Goal: Task Accomplishment & Management: Manage account settings

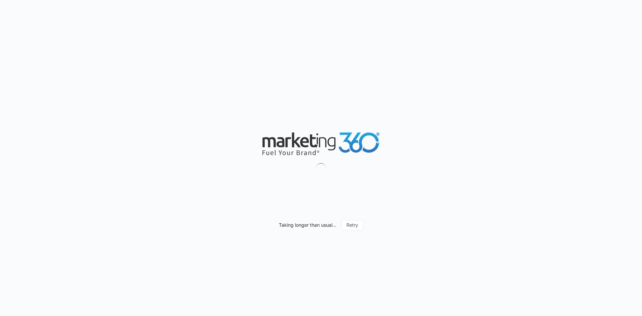
type input "09/10/2025"
type input "10/10/2025"
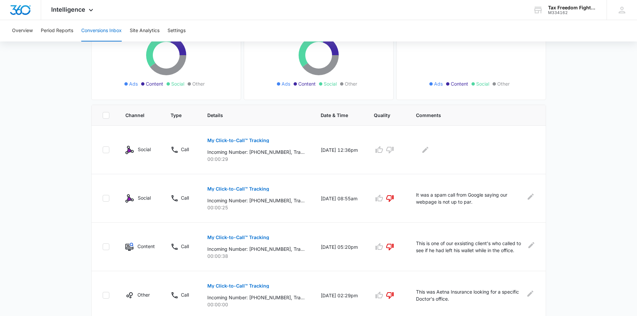
scroll to position [100, 0]
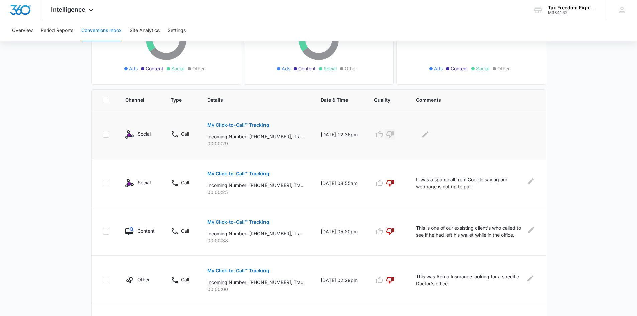
click at [393, 134] on icon "button" at bounding box center [390, 134] width 8 height 8
click at [427, 134] on icon "Edit Comments" at bounding box center [425, 134] width 8 height 8
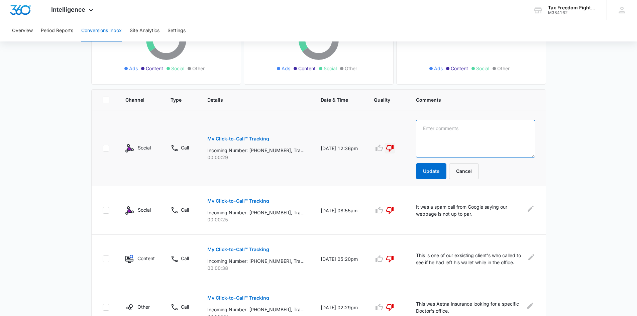
click at [427, 134] on textarea at bounding box center [475, 139] width 119 height 38
click at [464, 128] on textarea "Busy with client. Attempted to call number back but no answer." at bounding box center [475, 139] width 119 height 38
click at [490, 136] on textarea "Busy with client. Caller didn't leave a message. I attempted to call number bac…" at bounding box center [475, 139] width 119 height 38
drag, startPoint x: 474, startPoint y: 142, endPoint x: 478, endPoint y: 143, distance: 4.0
click at [474, 142] on textarea "Busy with client. Caller didn't leave a message. I attempted to call the number…" at bounding box center [475, 139] width 119 height 38
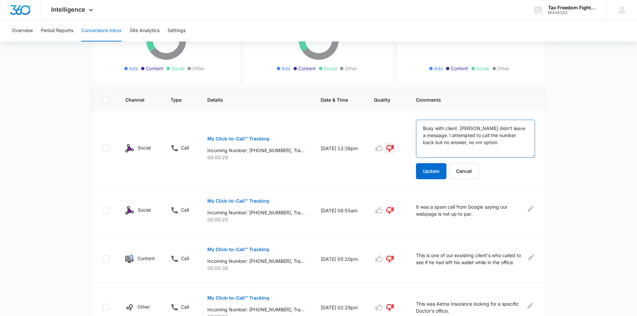
type textarea "Busy with client. Caller didn't leave a message. I attempted to call the number…"
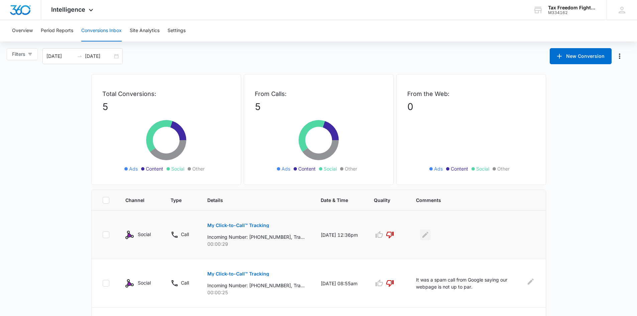
click at [427, 236] on icon "Edit Comments" at bounding box center [425, 235] width 6 height 6
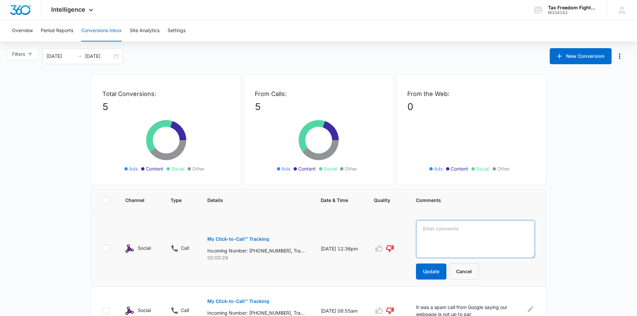
click at [427, 236] on textarea at bounding box center [475, 239] width 119 height 38
paste textarea "Home Improvement Robocall."
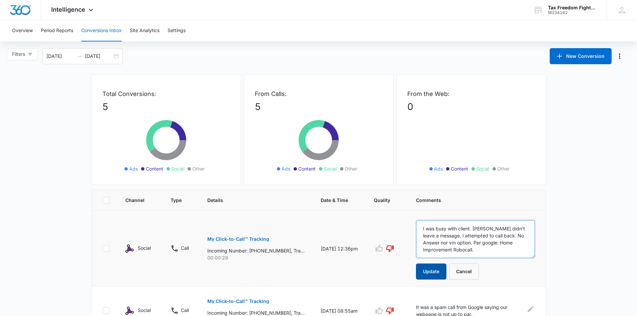
type textarea "I was busy with client. [PERSON_NAME] didn't leave a message. I attempted to ca…"
click at [435, 273] on button "Update" at bounding box center [431, 271] width 30 height 16
